Goal: Task Accomplishment & Management: Use online tool/utility

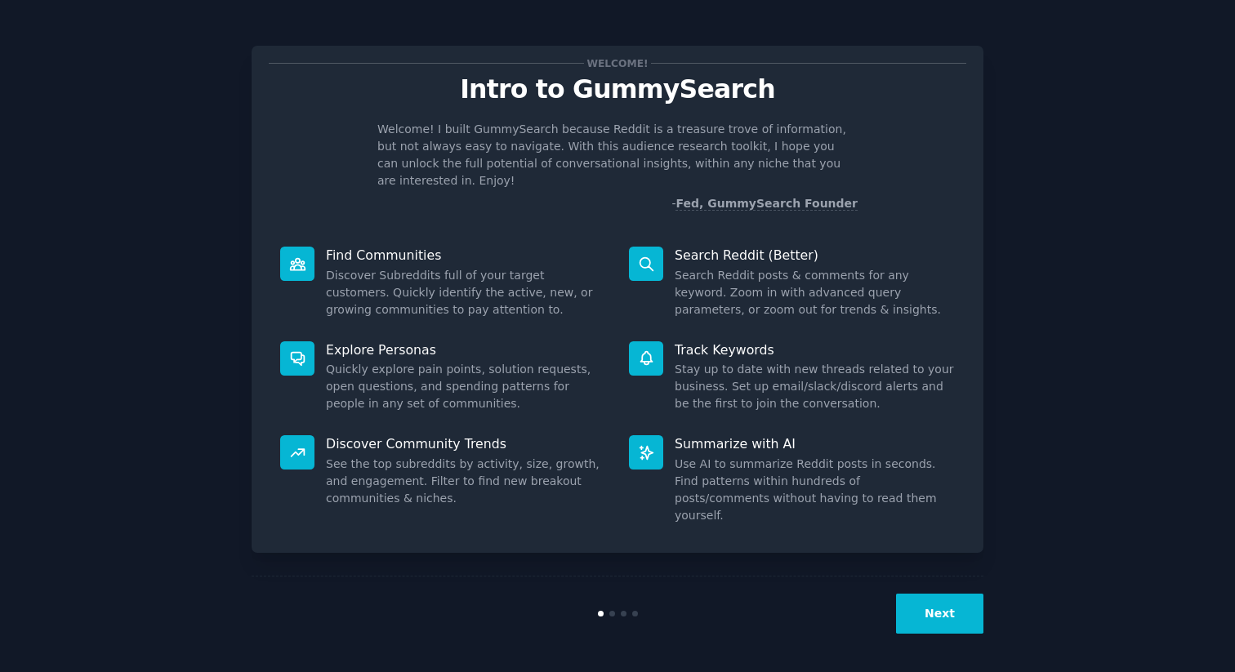
click at [959, 615] on button "Next" at bounding box center [939, 614] width 87 height 40
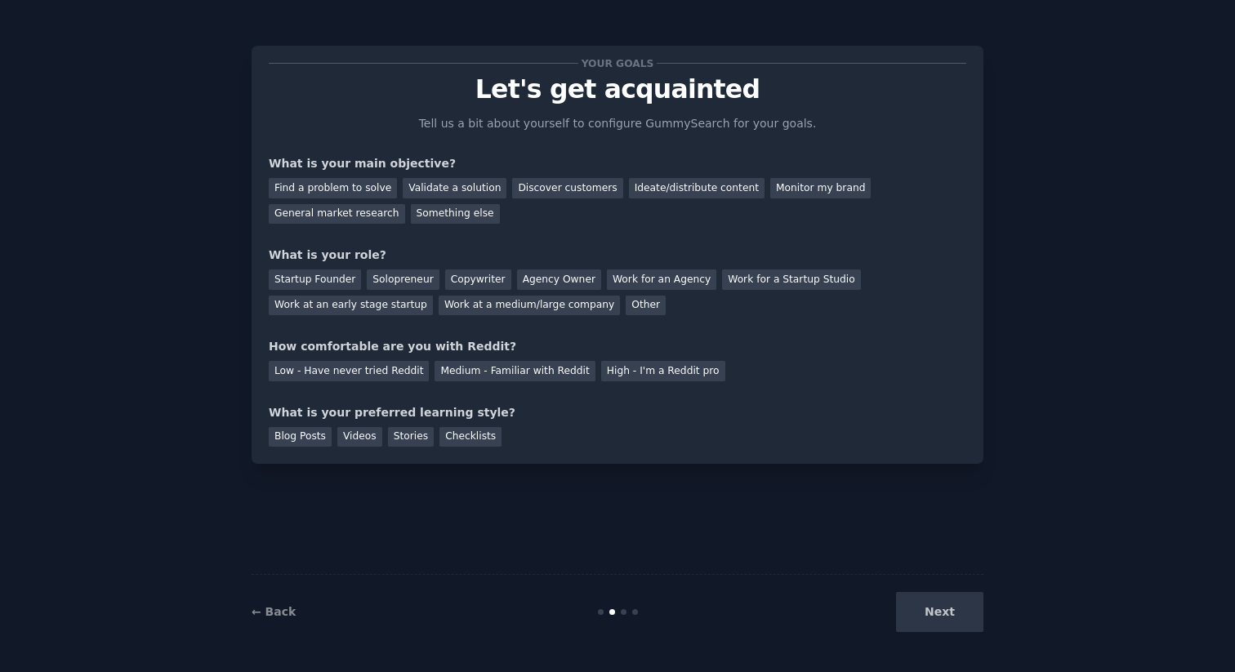
click at [945, 616] on div "Next" at bounding box center [861, 612] width 244 height 40
click at [944, 605] on div "Next" at bounding box center [861, 612] width 244 height 40
click at [434, 191] on div "Validate a solution" at bounding box center [455, 188] width 104 height 20
click at [531, 184] on div "Discover customers" at bounding box center [567, 188] width 110 height 20
click at [341, 283] on div "Startup Founder" at bounding box center [315, 280] width 92 height 20
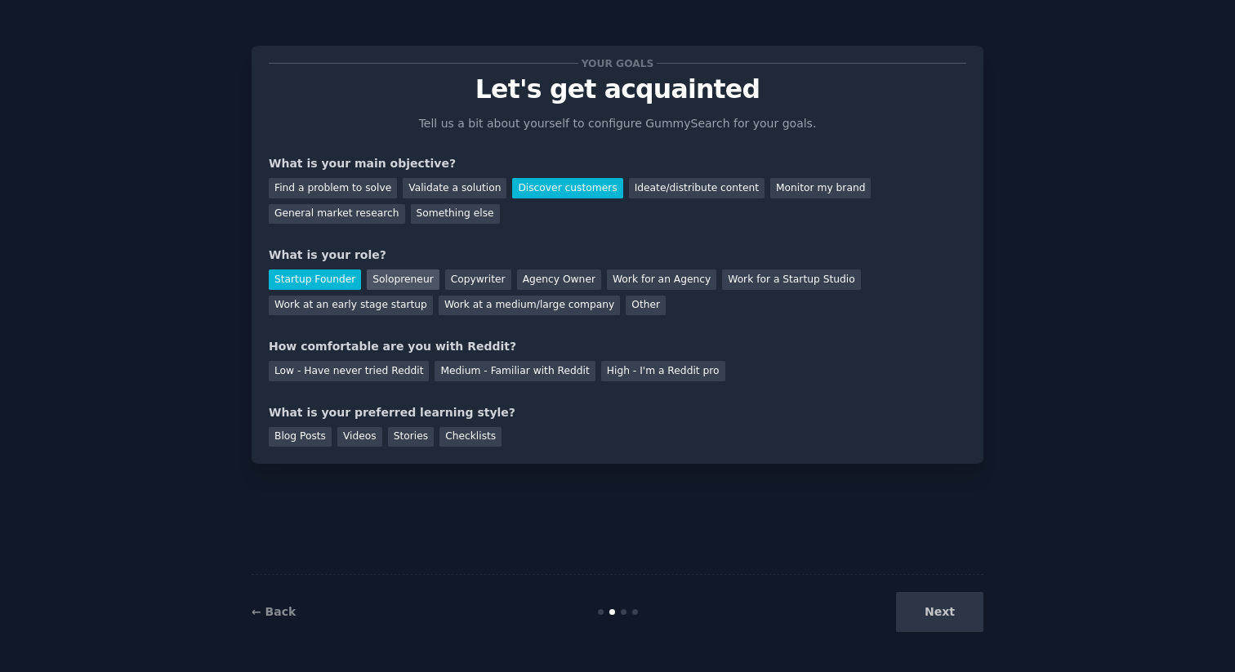
click at [404, 280] on div "Solopreneur" at bounding box center [403, 280] width 72 height 20
click at [477, 369] on div "Medium - Familiar with Reddit" at bounding box center [515, 371] width 160 height 20
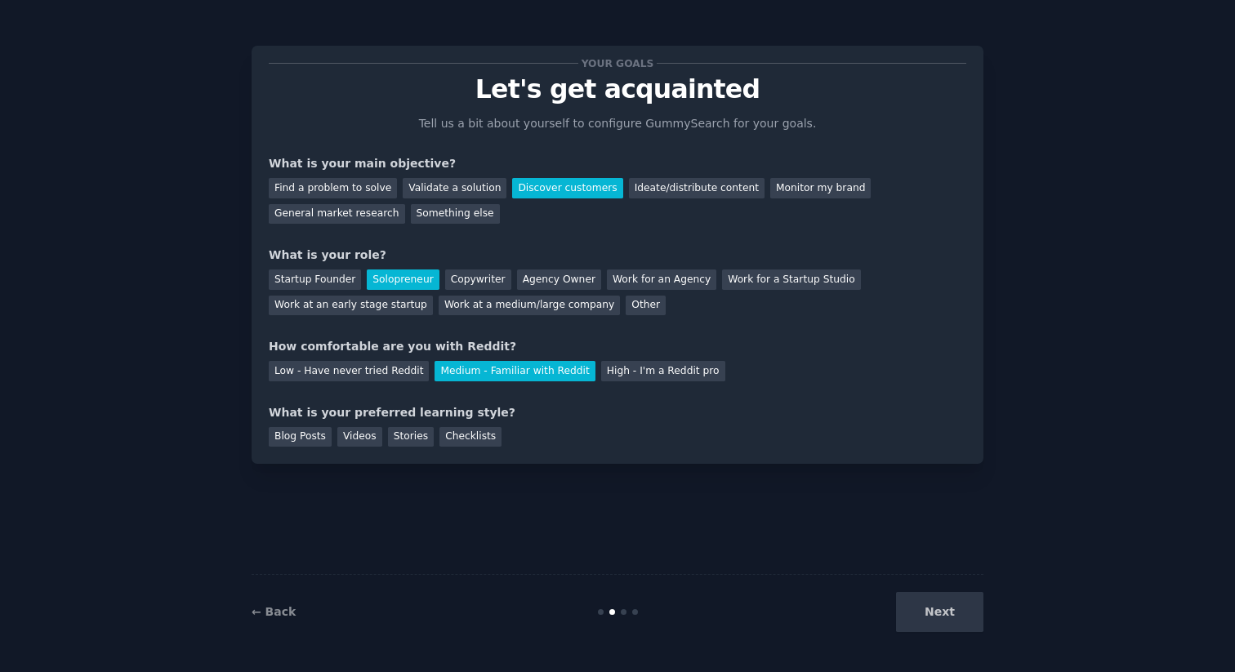
click at [932, 610] on div "Next" at bounding box center [861, 612] width 244 height 40
click at [353, 436] on div "Videos" at bounding box center [359, 437] width 45 height 20
click at [963, 605] on button "Next" at bounding box center [939, 612] width 87 height 40
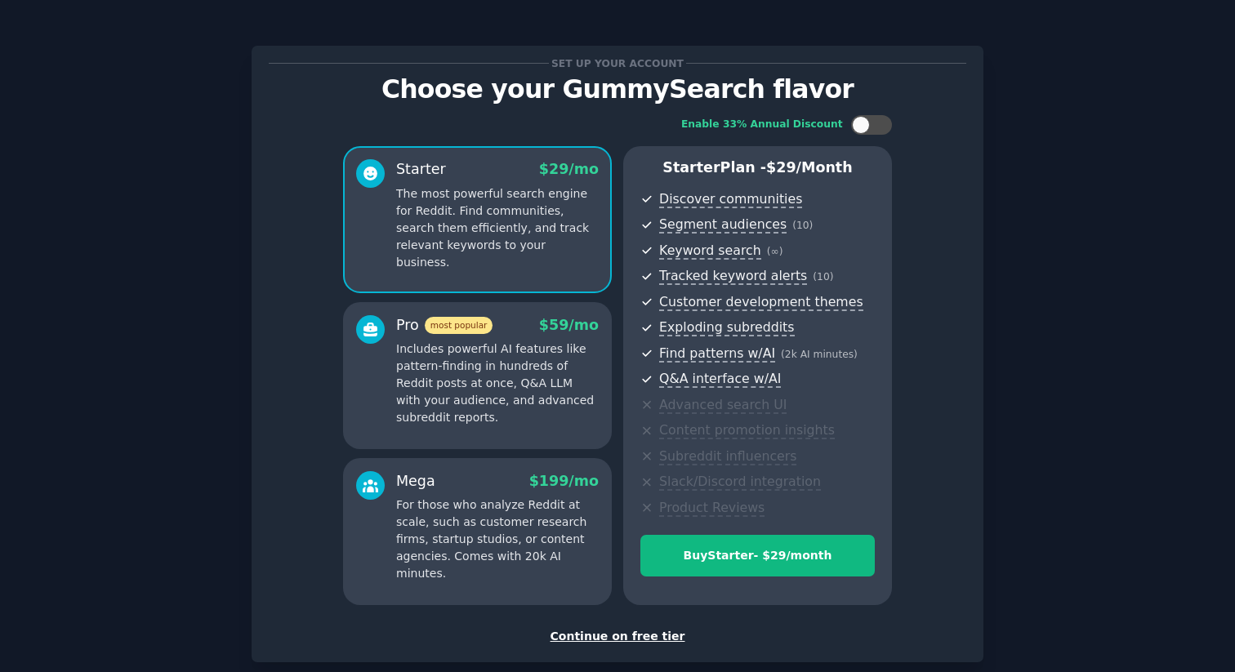
click at [583, 637] on div "Continue on free tier" at bounding box center [618, 636] width 698 height 17
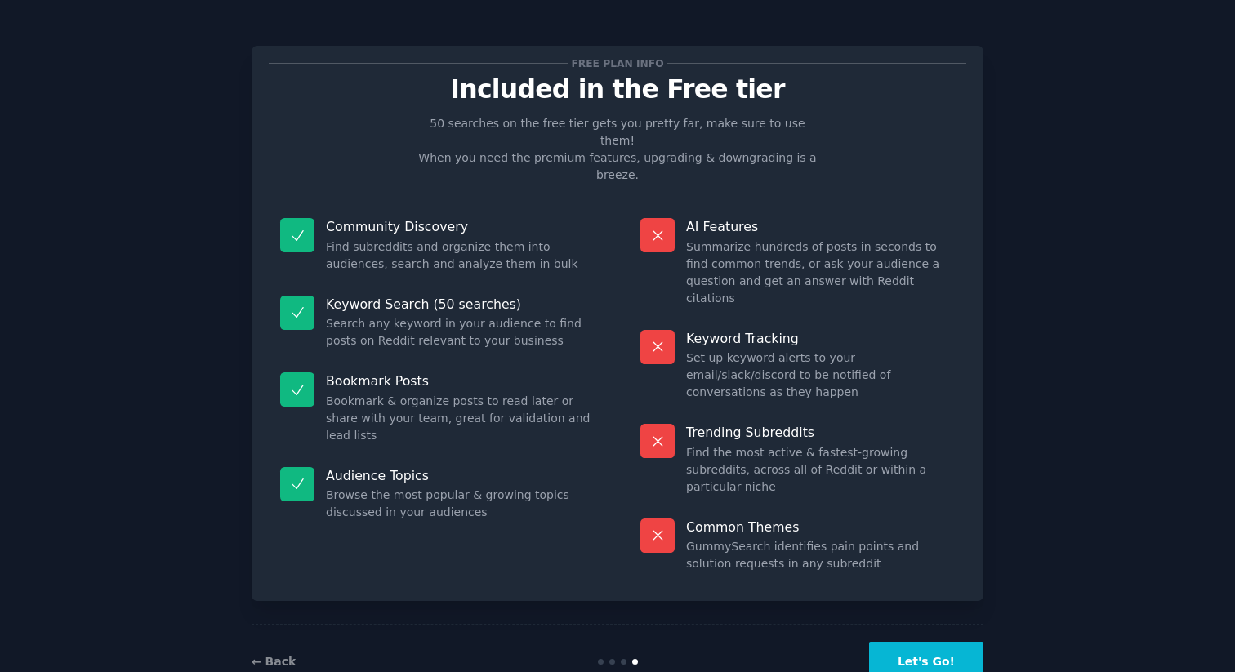
click at [927, 642] on button "Let's Go!" at bounding box center [926, 662] width 114 height 40
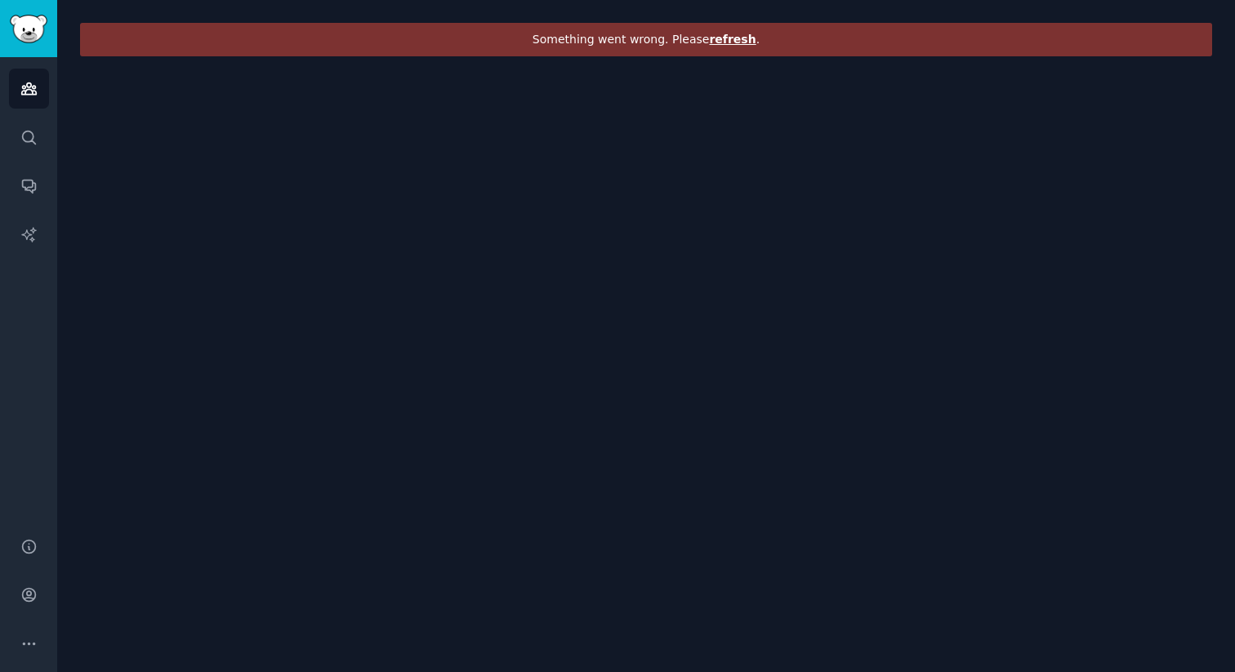
click at [731, 42] on span "refresh" at bounding box center [732, 39] width 47 height 13
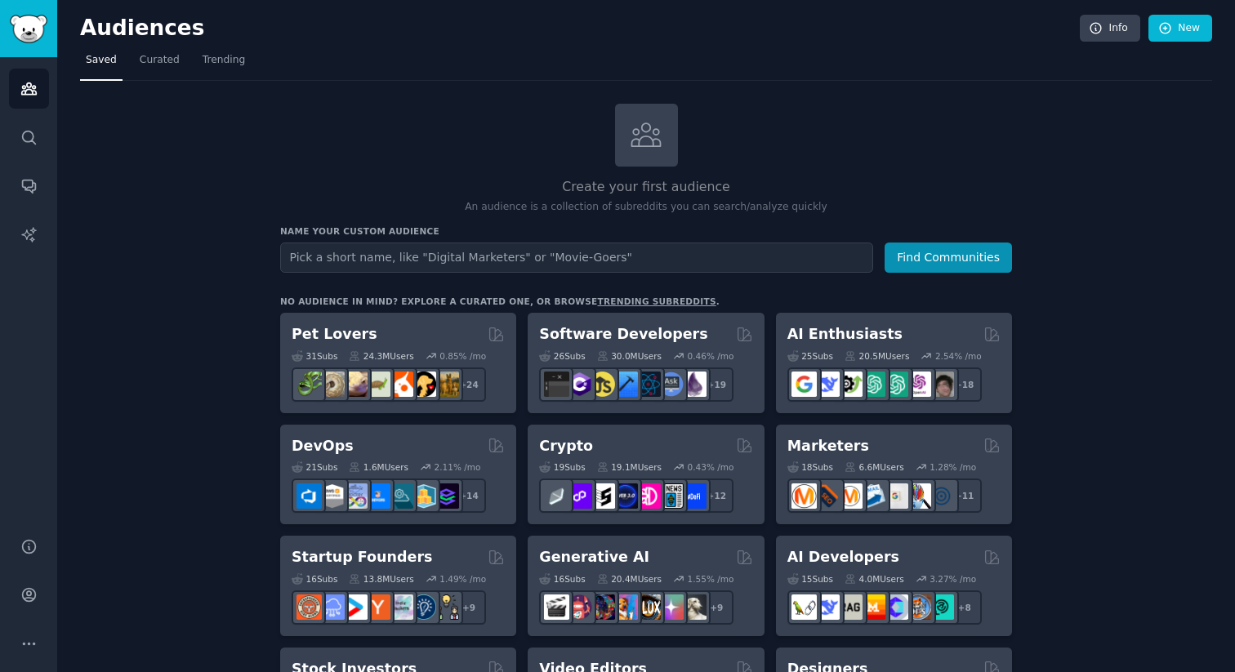
click at [422, 261] on input "text" at bounding box center [576, 258] width 593 height 30
type input "caregiving"
click at [885, 243] on button "Find Communities" at bounding box center [948, 258] width 127 height 30
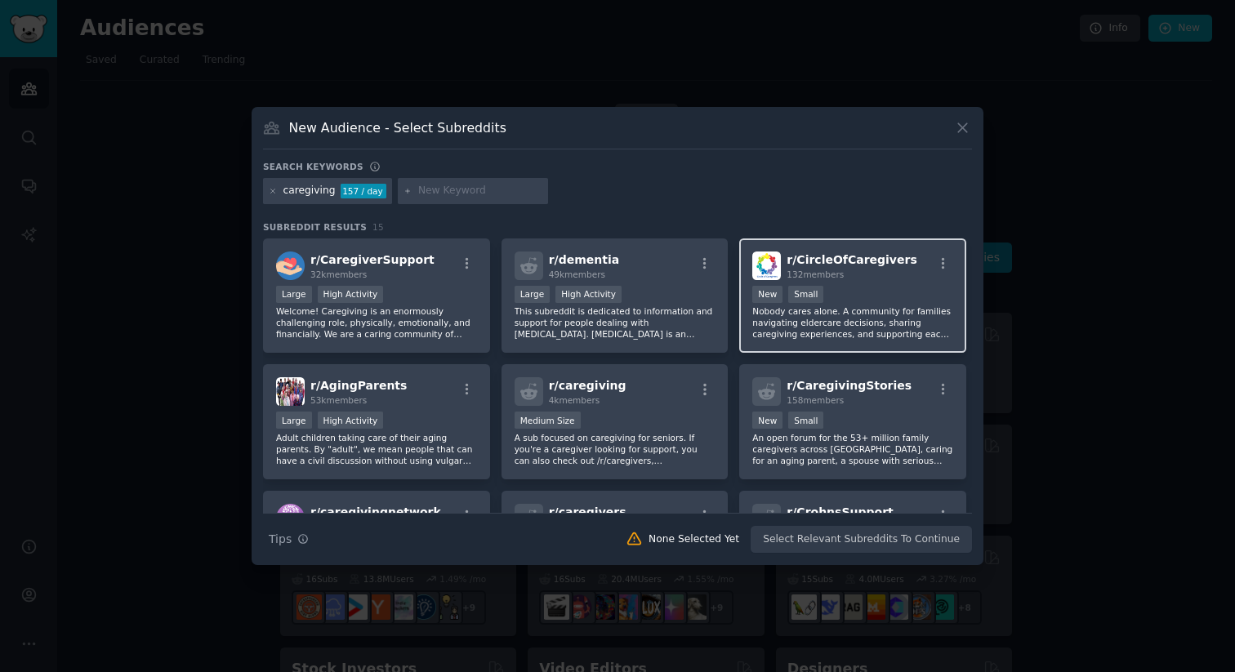
click at [806, 328] on p "Nobody cares alone. A community for families navigating eldercare decisions, sh…" at bounding box center [853, 323] width 201 height 34
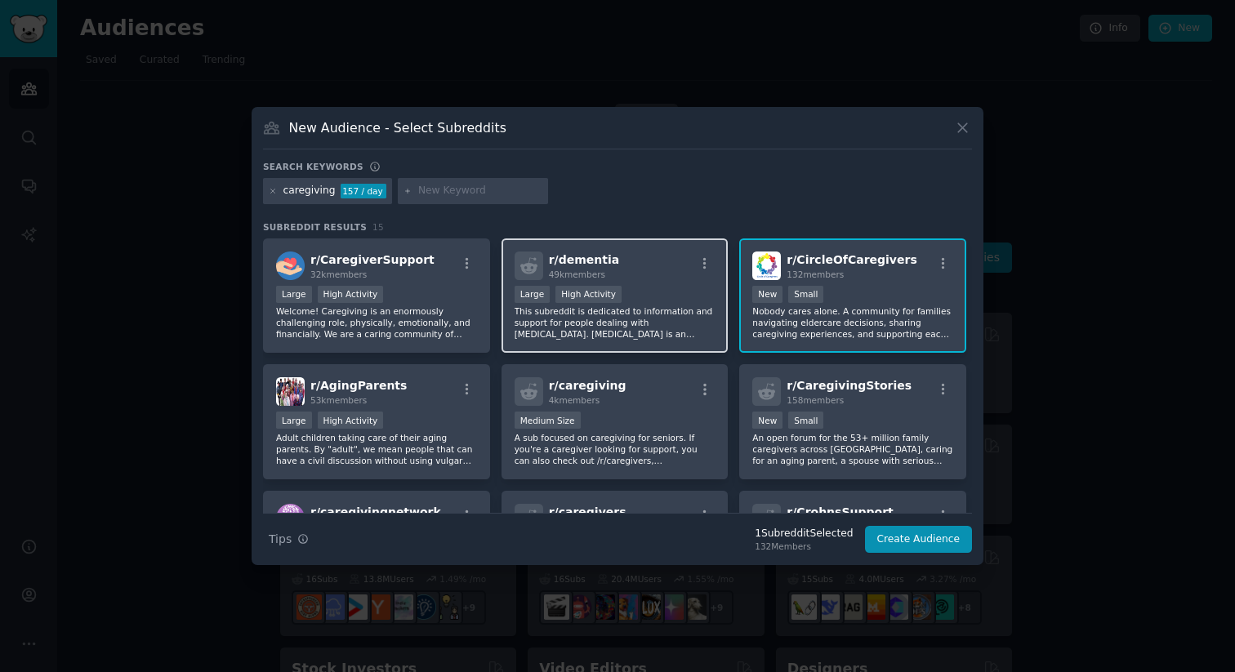
click at [578, 312] on p "This subreddit is dedicated to information and support for people dealing with …" at bounding box center [615, 323] width 201 height 34
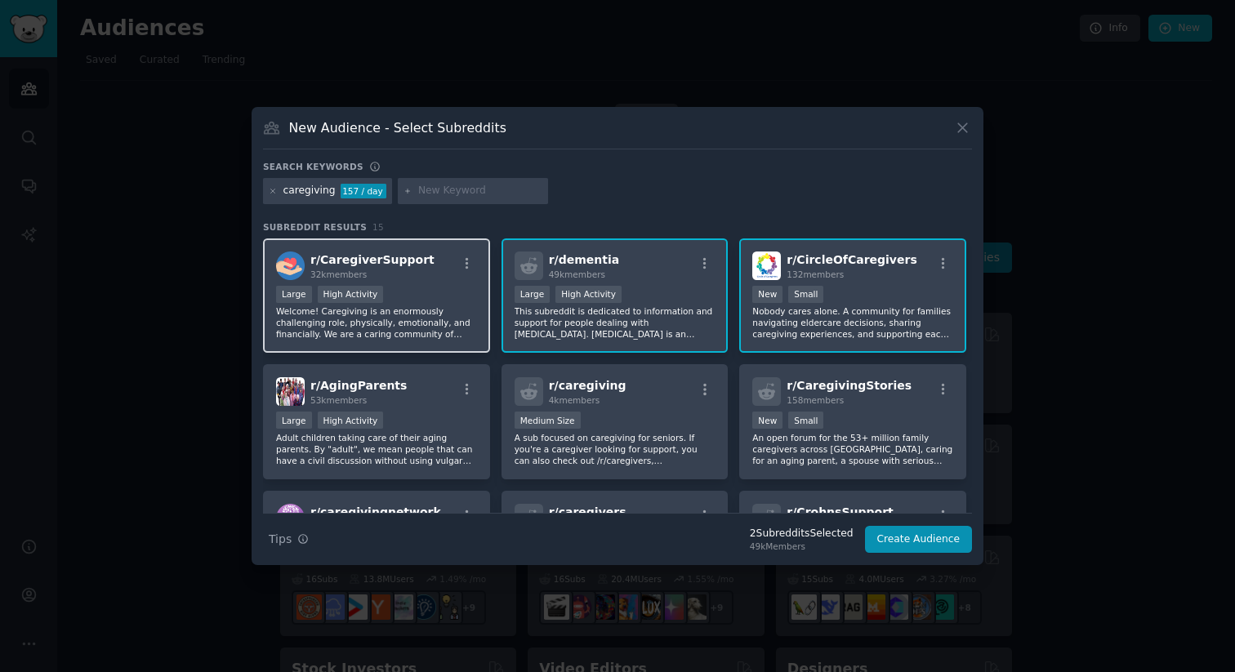
click at [404, 321] on p "Welcome! Caregiving is an enormously challenging role, physically, emotionally,…" at bounding box center [376, 323] width 201 height 34
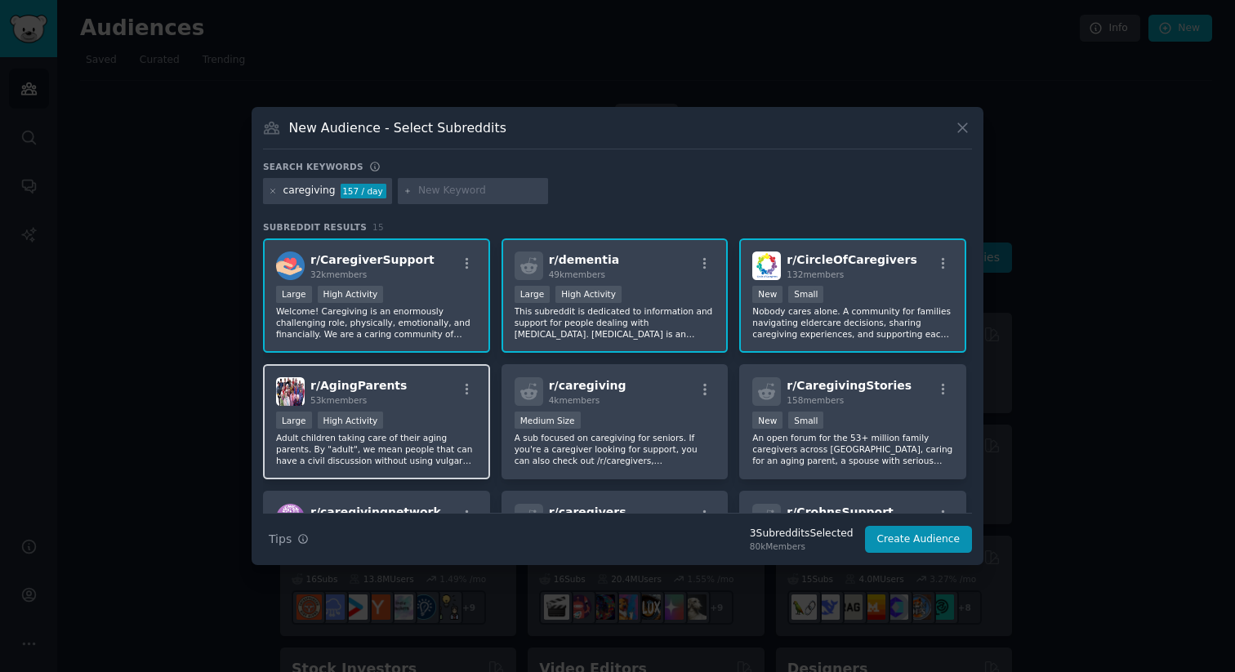
click at [406, 434] on p "Adult children taking care of their aging parents. By "adult", we mean people t…" at bounding box center [376, 449] width 201 height 34
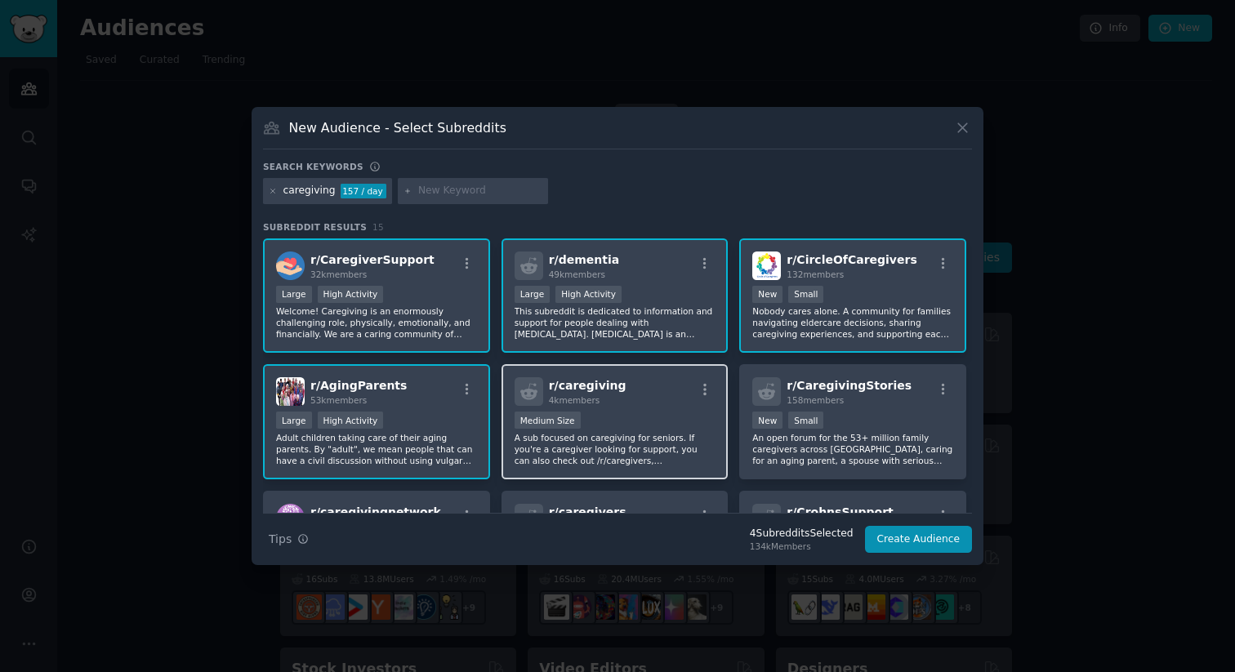
click at [639, 423] on div "Medium Size" at bounding box center [615, 422] width 201 height 20
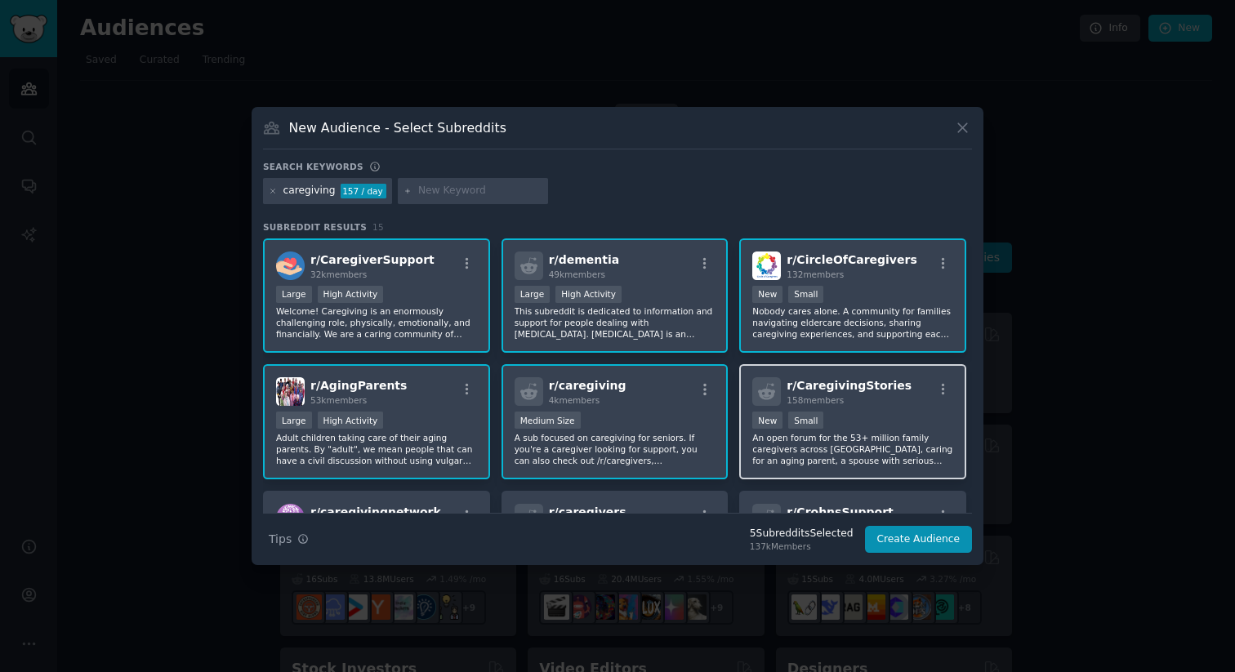
click at [890, 434] on p "An open forum for the 53+ million family caregivers across America, caring for …" at bounding box center [853, 449] width 201 height 34
